Goal: Information Seeking & Learning: Learn about a topic

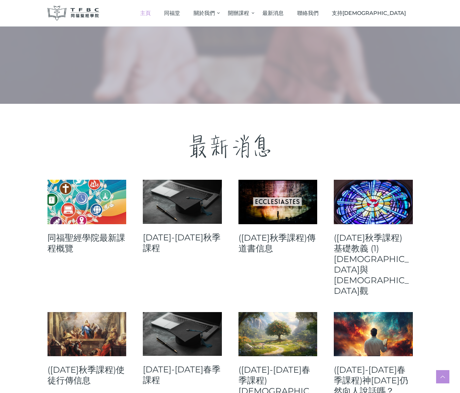
scroll to position [133, 0]
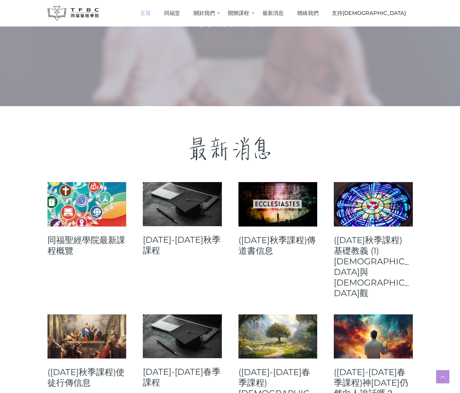
click at [225, 148] on p "最新消息" at bounding box center [229, 148] width 365 height 39
click at [169, 148] on p "最新消息" at bounding box center [229, 148] width 365 height 39
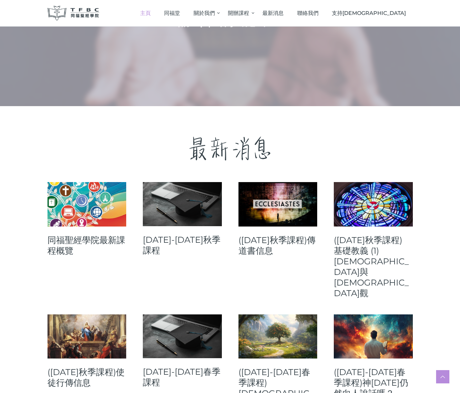
click at [77, 11] on img at bounding box center [73, 13] width 52 height 15
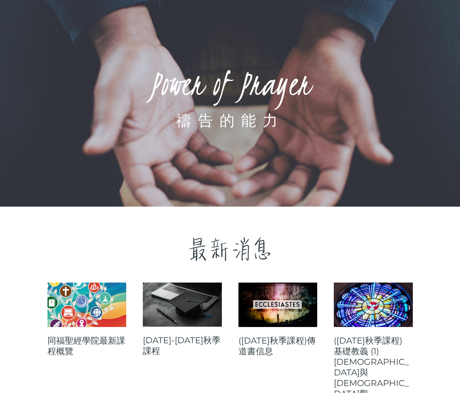
scroll to position [0, 0]
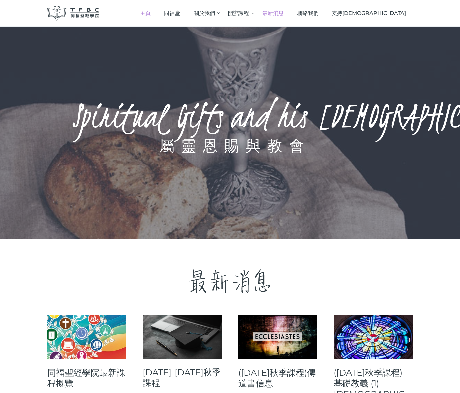
click at [283, 15] on span "最新消息" at bounding box center [272, 13] width 21 height 6
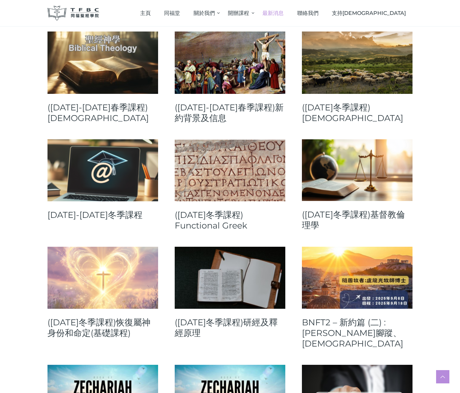
scroll to position [531, 0]
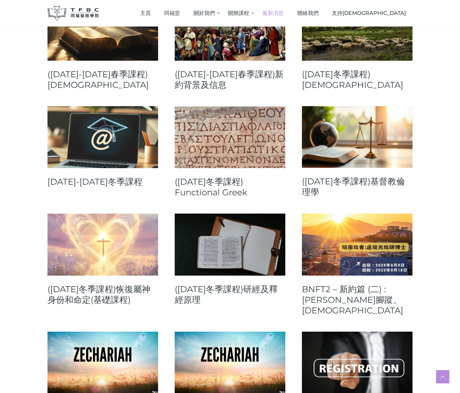
click at [363, 214] on link at bounding box center [357, 245] width 111 height 62
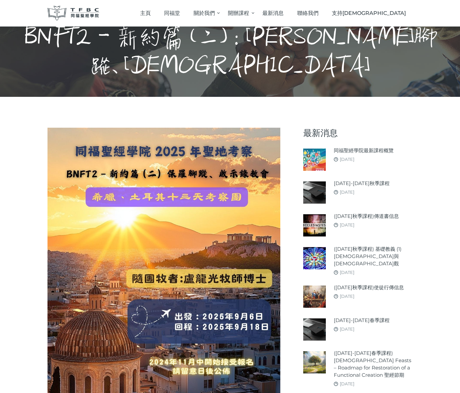
scroll to position [33, 0]
